Goal: Task Accomplishment & Management: Manage account settings

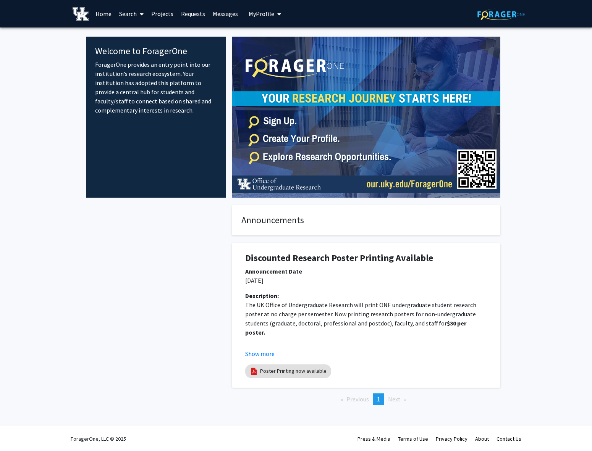
click at [259, 14] on span "My Profile" at bounding box center [262, 14] width 26 height 8
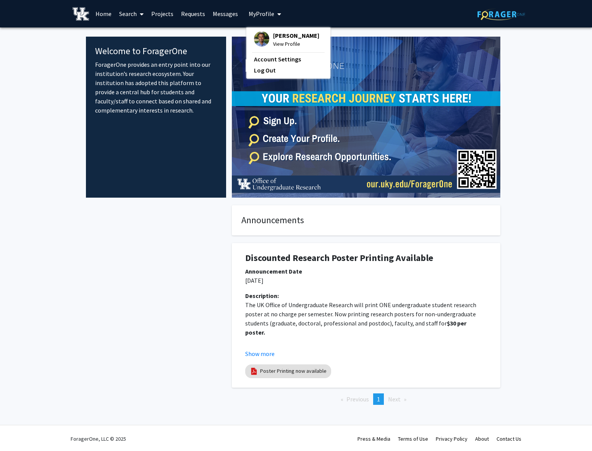
click at [188, 14] on link "Requests" at bounding box center [193, 13] width 32 height 27
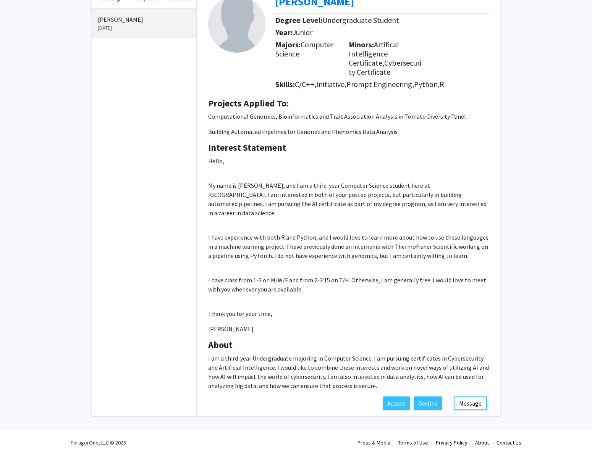
scroll to position [58, 0]
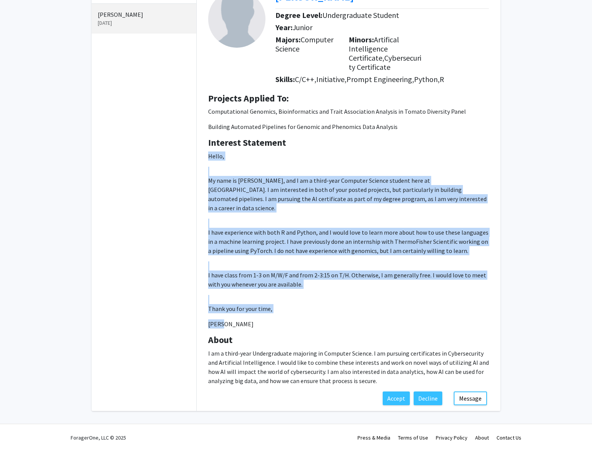
drag, startPoint x: 228, startPoint y: 325, endPoint x: 209, endPoint y: 162, distance: 163.7
click at [209, 162] on p "Hello, My name is [PERSON_NAME], and I am a third-year Computer Science student…" at bounding box center [348, 240] width 281 height 177
copy p "Hello, My name is [PERSON_NAME], and I am a third-year Computer Science student…"
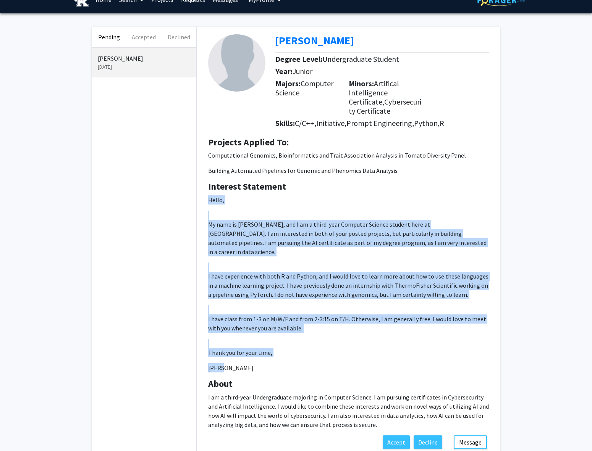
scroll to position [0, 0]
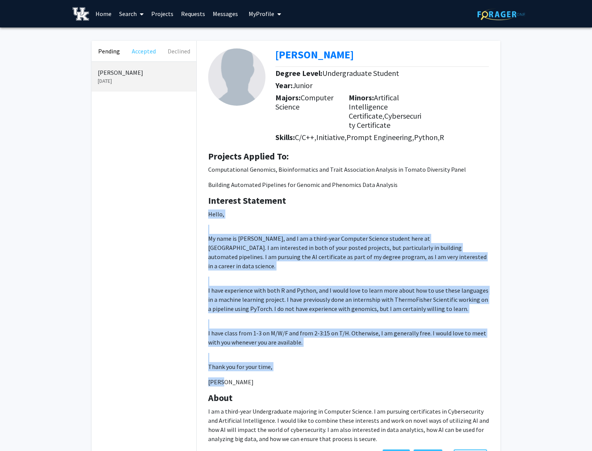
click at [144, 51] on button "Accepted" at bounding box center [143, 51] width 35 height 21
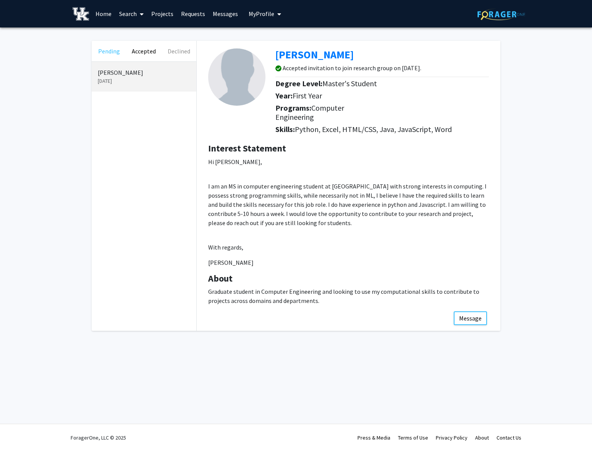
click at [113, 51] on button "Pending" at bounding box center [109, 51] width 35 height 21
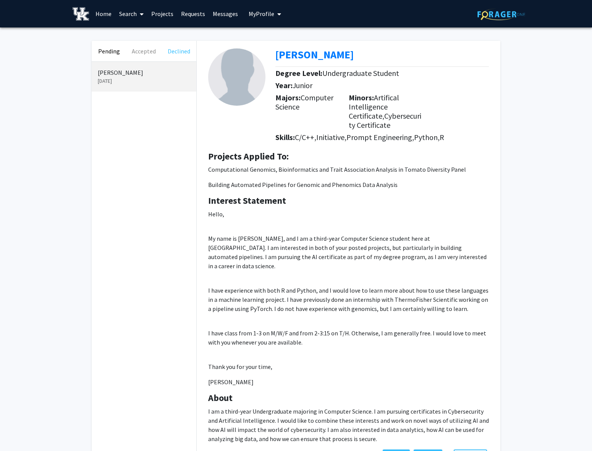
click at [183, 50] on button "Declined" at bounding box center [179, 51] width 35 height 21
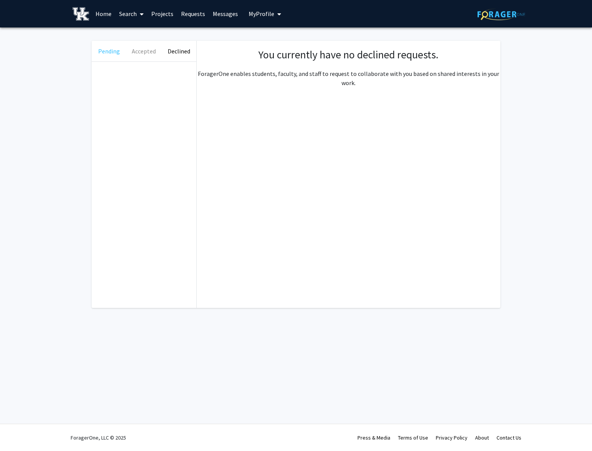
click at [115, 50] on button "Pending" at bounding box center [109, 51] width 35 height 21
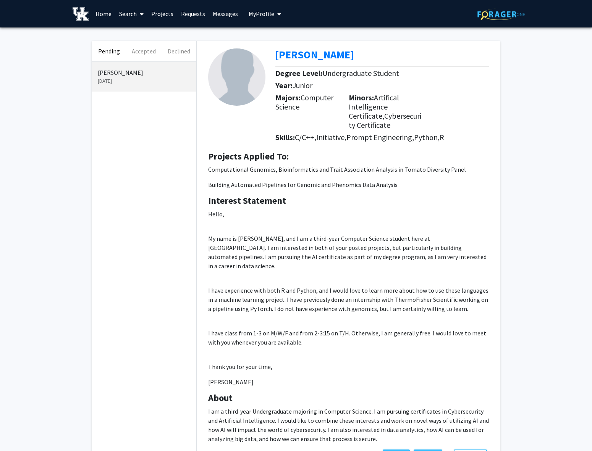
scroll to position [58, 0]
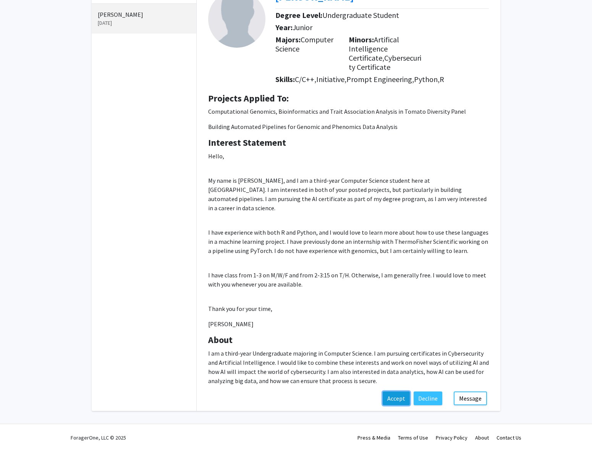
click at [400, 399] on button "Accept" at bounding box center [396, 399] width 27 height 14
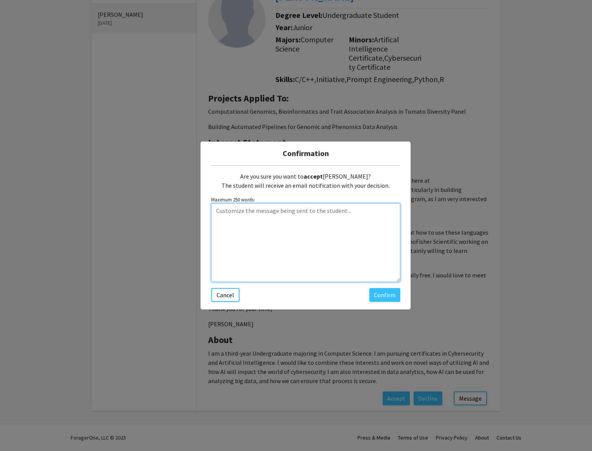
drag, startPoint x: 236, startPoint y: 220, endPoint x: 234, endPoint y: 223, distance: 4.1
click at [236, 220] on textarea "Customize the message being sent to the student..." at bounding box center [305, 242] width 189 height 79
click at [261, 230] on textarea "Customize the message being sent to the student..." at bounding box center [305, 242] width 189 height 79
paste textarea "Hi [PERSON_NAME], Thank you so much for reaching out. Your background and skill…"
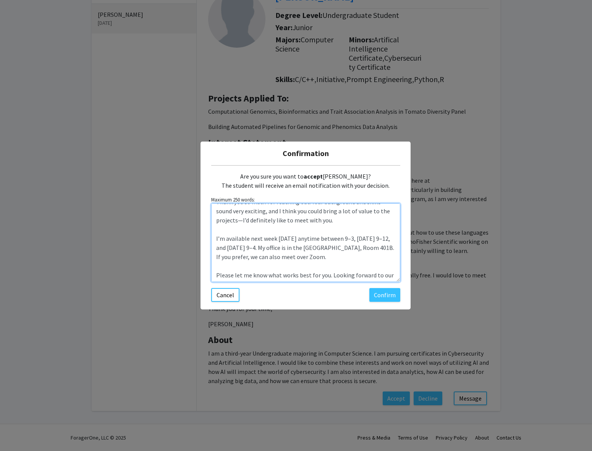
click at [261, 228] on textarea "Hi [PERSON_NAME], Thank you so much for reaching out. Your background and skill…" at bounding box center [305, 242] width 189 height 79
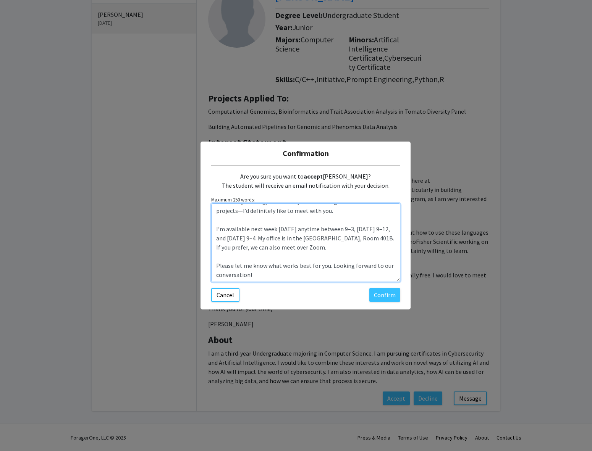
scroll to position [0, 0]
click at [276, 274] on textarea "Hi [PERSON_NAME], Thank you so much for reaching out. Your background and skill…" at bounding box center [305, 242] width 189 height 79
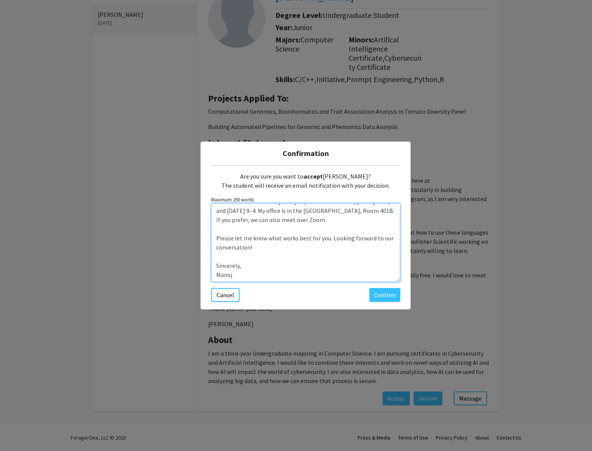
scroll to position [8, 0]
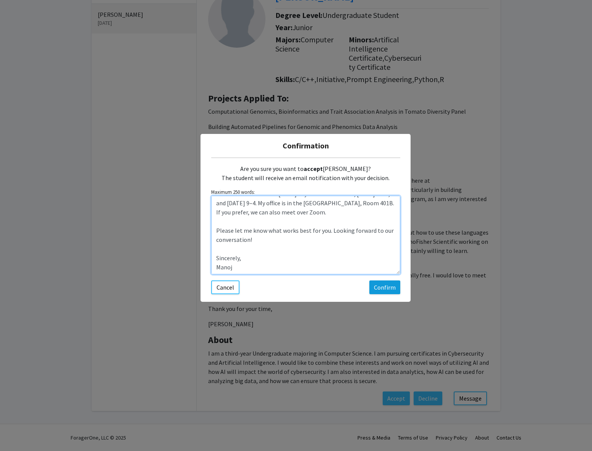
type textarea "Hi [PERSON_NAME], Thank you so much for reaching out. Your background and skill…"
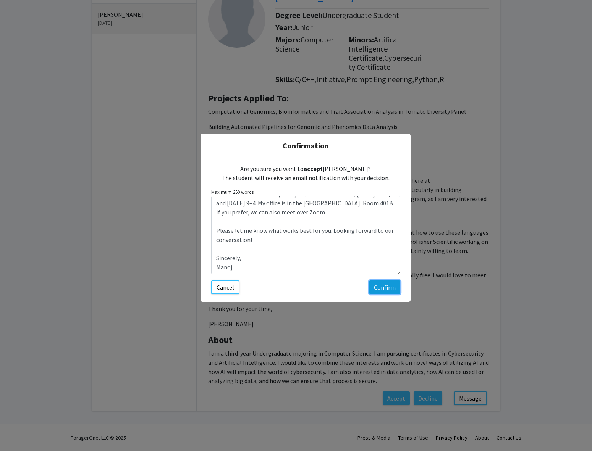
click at [386, 289] on button "Confirm" at bounding box center [384, 288] width 31 height 14
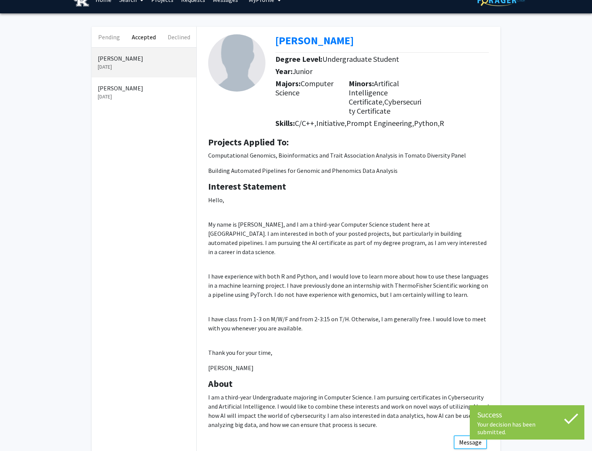
scroll to position [0, 0]
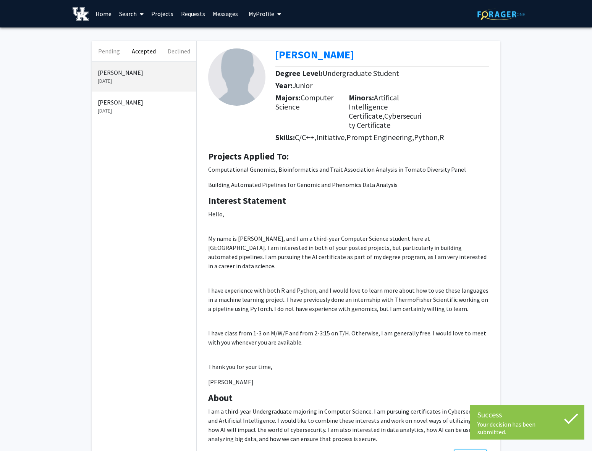
click at [216, 13] on link "Messages" at bounding box center [225, 13] width 33 height 27
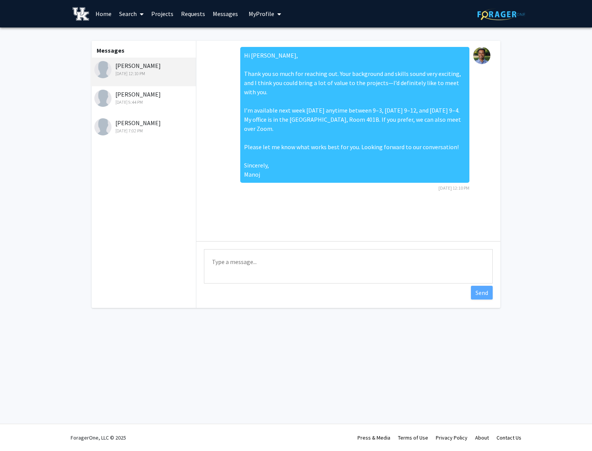
click at [136, 121] on div "[PERSON_NAME] [DATE] 7:02 PM" at bounding box center [144, 126] width 100 height 16
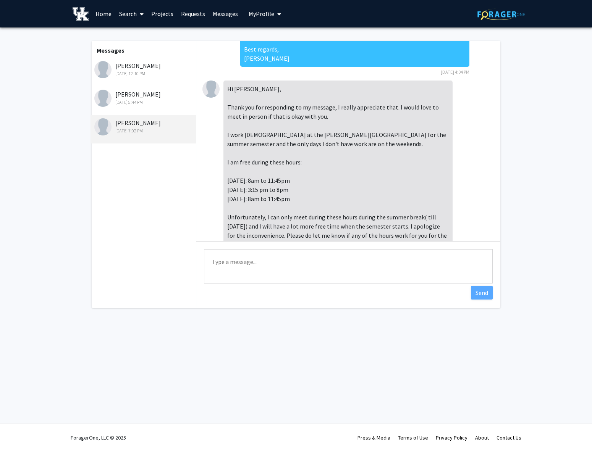
scroll to position [125, 0]
click at [138, 74] on div "[DATE] 12:10 PM" at bounding box center [144, 73] width 100 height 7
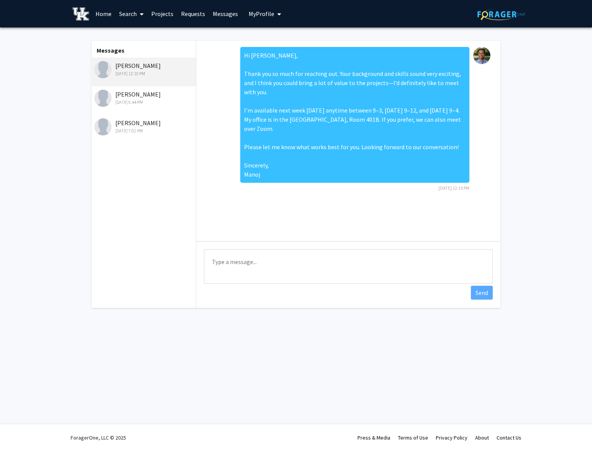
scroll to position [0, 0]
click at [259, 15] on span "My Profile" at bounding box center [262, 14] width 26 height 8
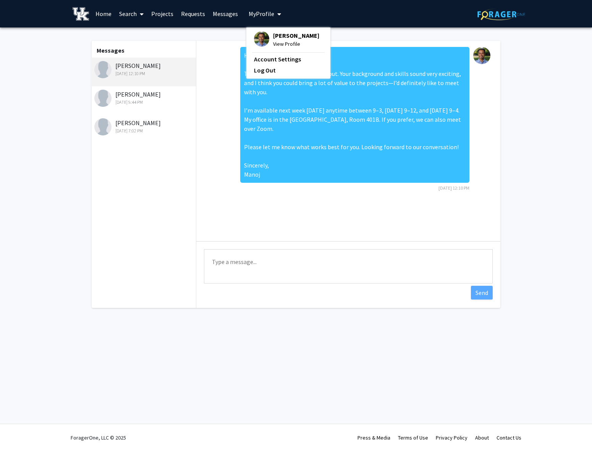
click at [286, 40] on span "View Profile" at bounding box center [296, 44] width 46 height 8
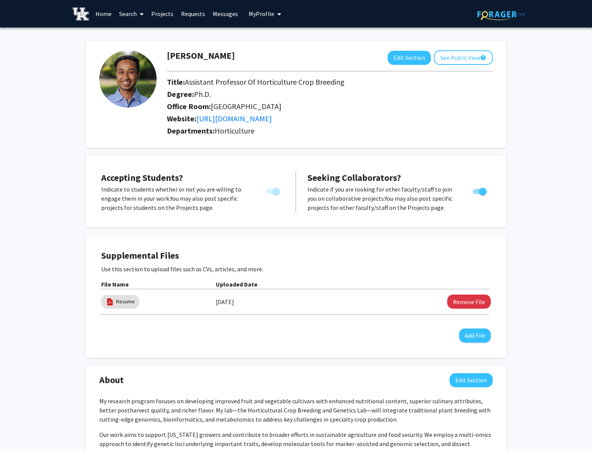
click at [168, 11] on link "Projects" at bounding box center [162, 13] width 30 height 27
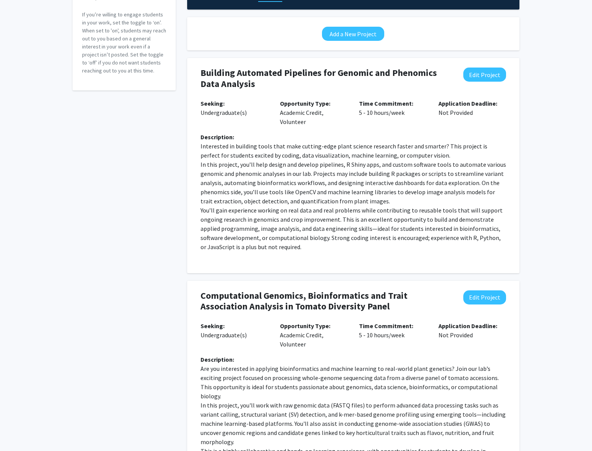
scroll to position [89, 0]
